Goal: Ask a question: Seek information or help from site administrators or community

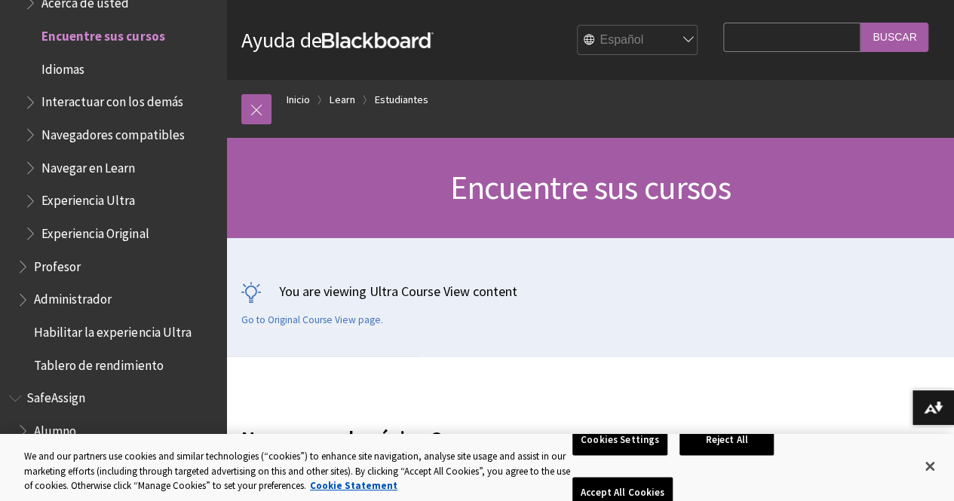
click at [730, 38] on input "Search Query" at bounding box center [791, 37] width 137 height 29
type input "COMO SALIR DE UN GRUPO"
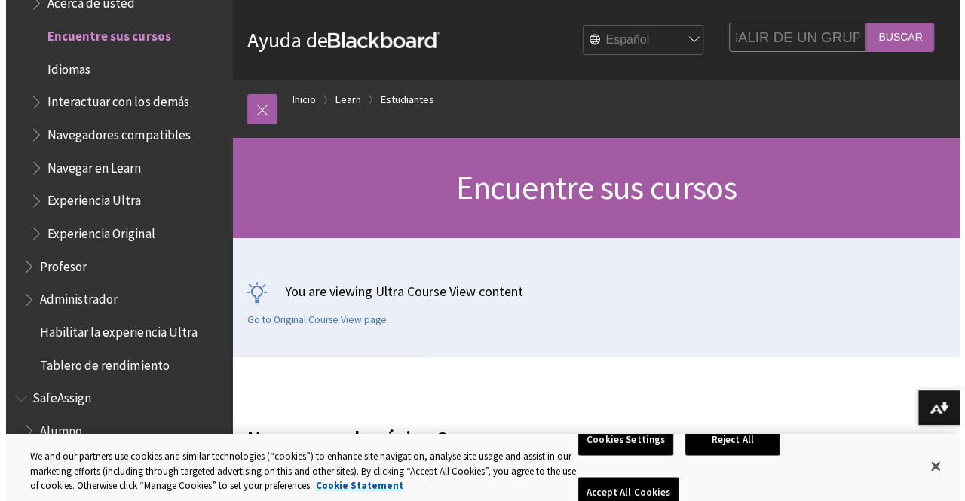
scroll to position [0, 0]
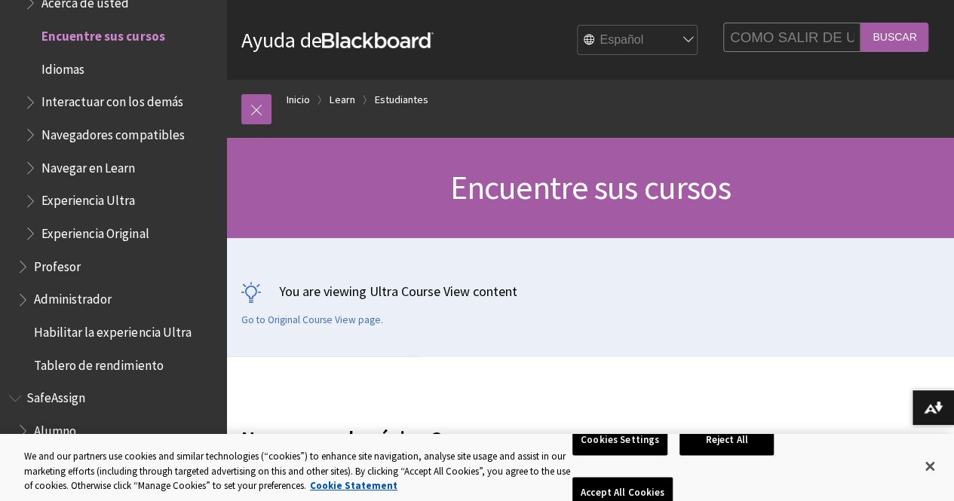
click at [884, 42] on input "Buscar" at bounding box center [894, 37] width 68 height 29
click at [619, 456] on button "Cookies Settings" at bounding box center [619, 441] width 95 height 32
